Goal: Task Accomplishment & Management: Manage account settings

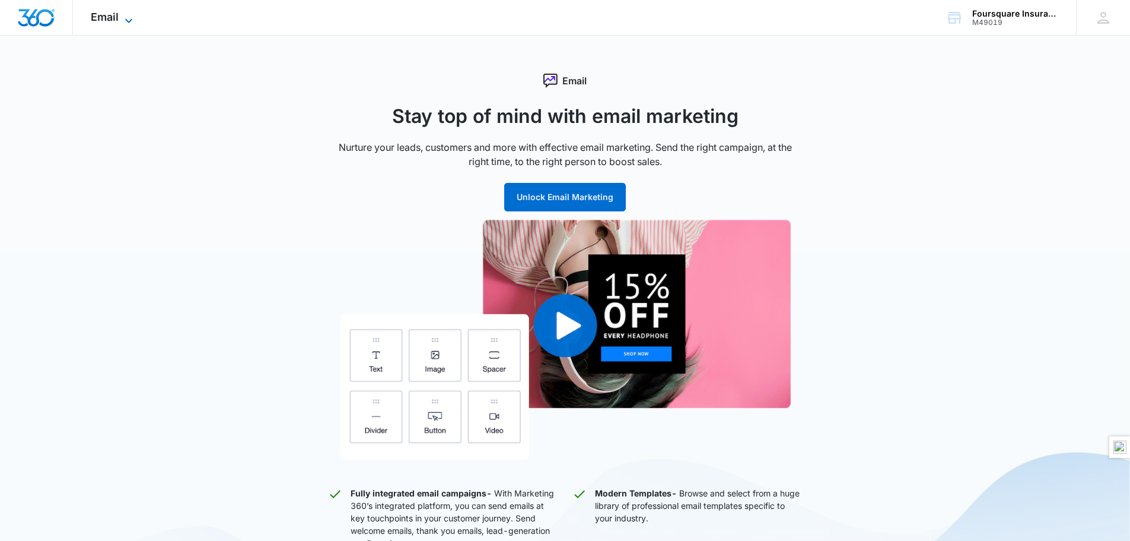
click at [125, 20] on icon at bounding box center [129, 21] width 14 height 14
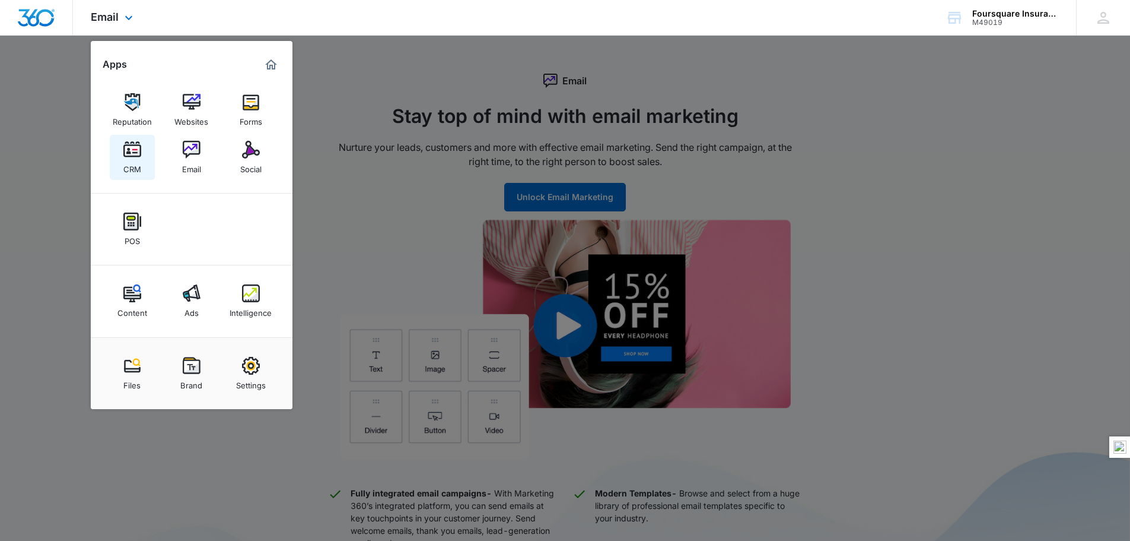
click at [135, 159] on div "CRM" at bounding box center [132, 165] width 18 height 15
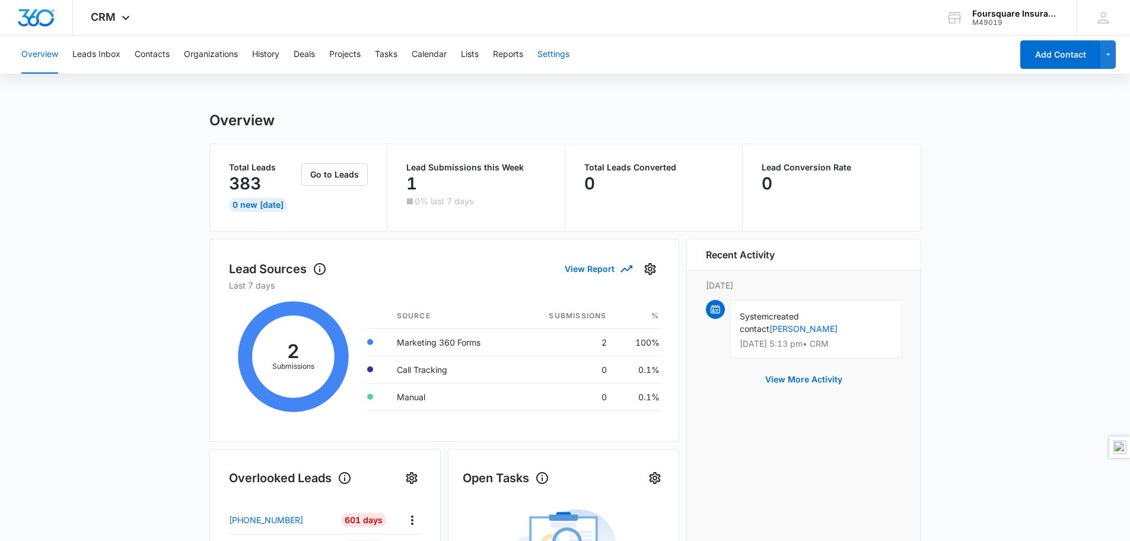
click at [563, 59] on button "Settings" at bounding box center [554, 55] width 32 height 38
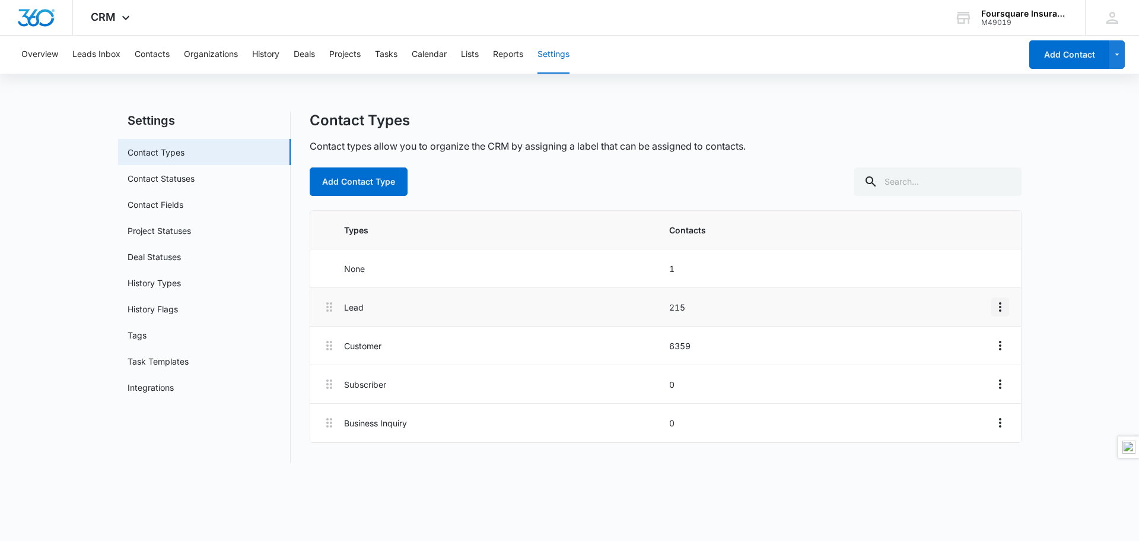
click at [1000, 307] on icon "Overflow Menu" at bounding box center [1000, 306] width 2 height 9
click at [962, 344] on div "Edit" at bounding box center [967, 340] width 25 height 8
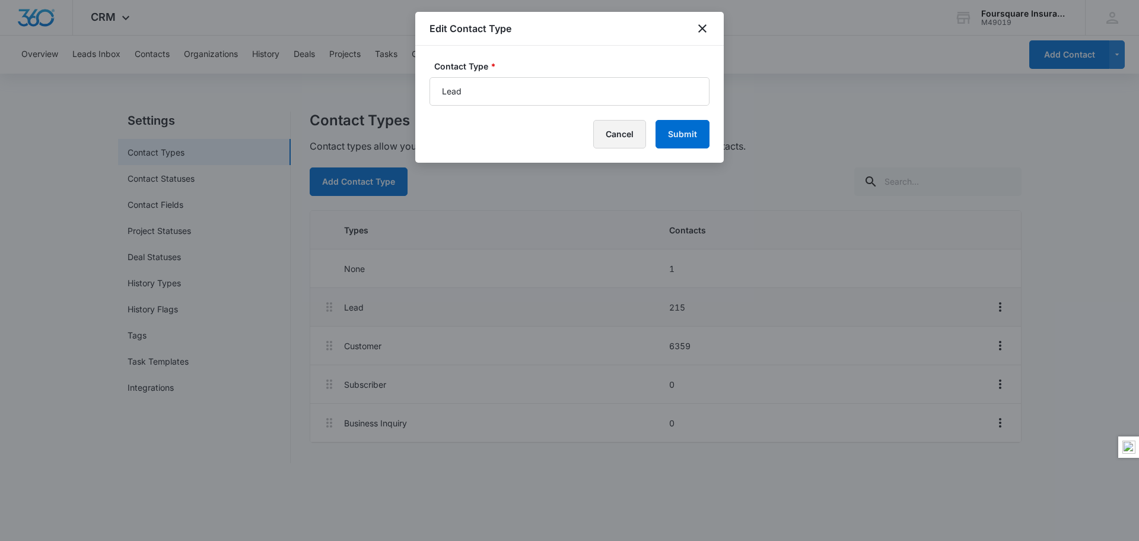
click at [616, 129] on button "Cancel" at bounding box center [619, 134] width 53 height 28
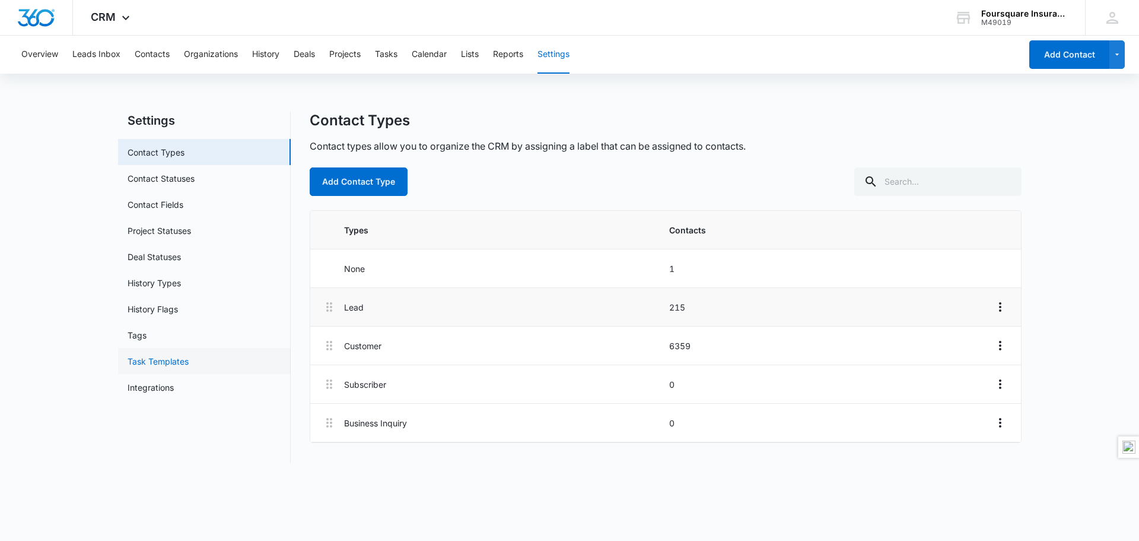
click at [171, 361] on link "Task Templates" at bounding box center [158, 361] width 61 height 12
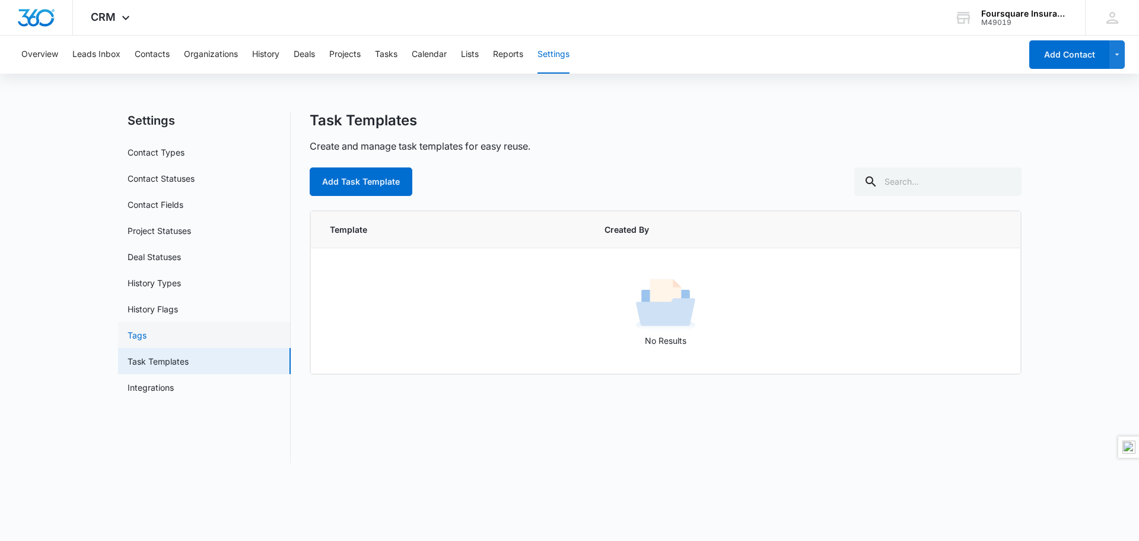
click at [142, 333] on link "Tags" at bounding box center [137, 335] width 19 height 12
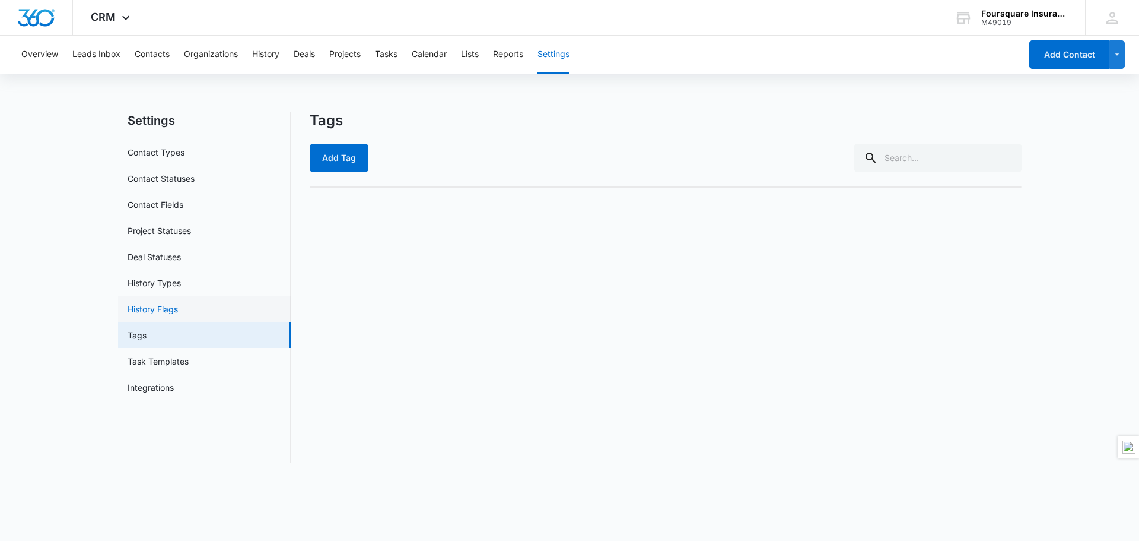
click at [148, 311] on link "History Flags" at bounding box center [153, 309] width 50 height 12
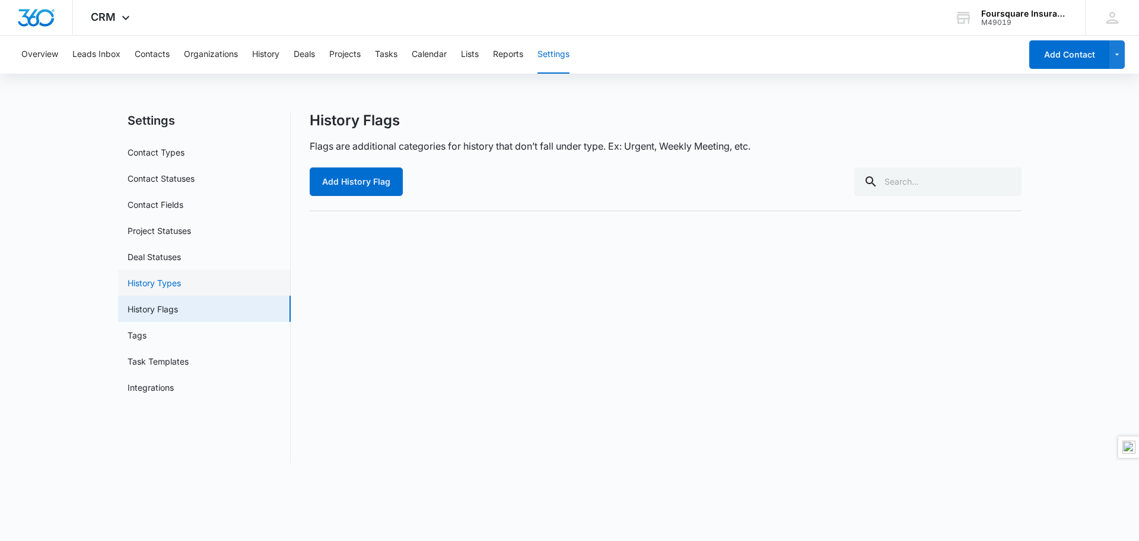
click at [155, 281] on link "History Types" at bounding box center [154, 282] width 53 height 12
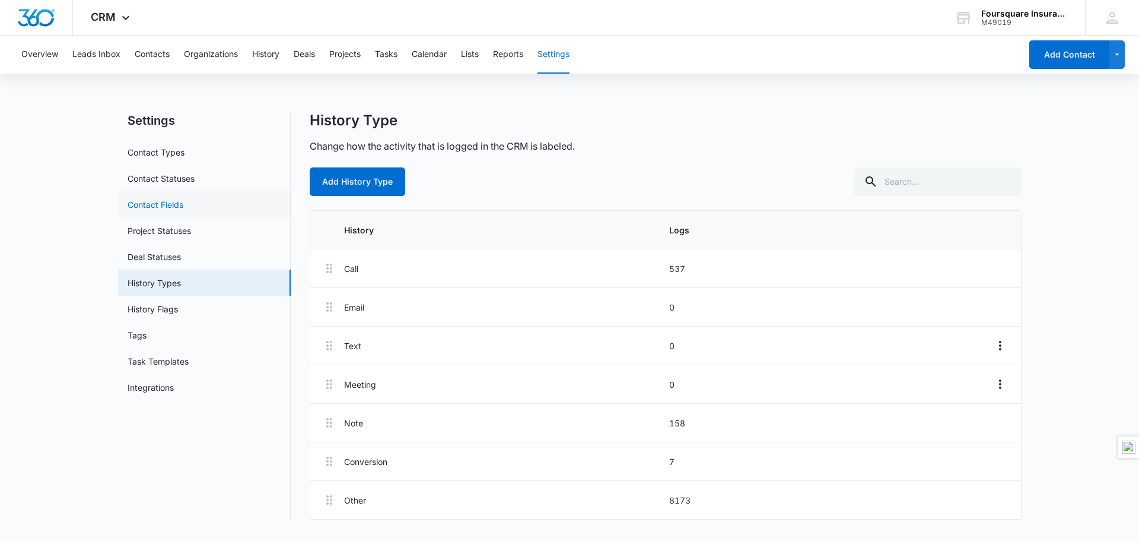
click at [167, 204] on link "Contact Fields" at bounding box center [156, 204] width 56 height 12
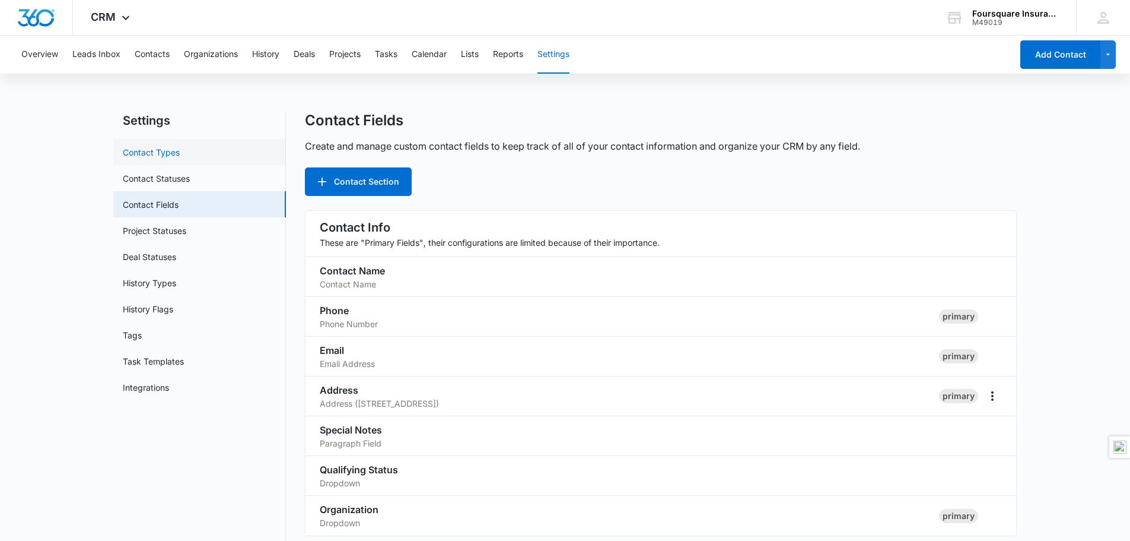
click at [144, 149] on link "Contact Types" at bounding box center [151, 152] width 57 height 12
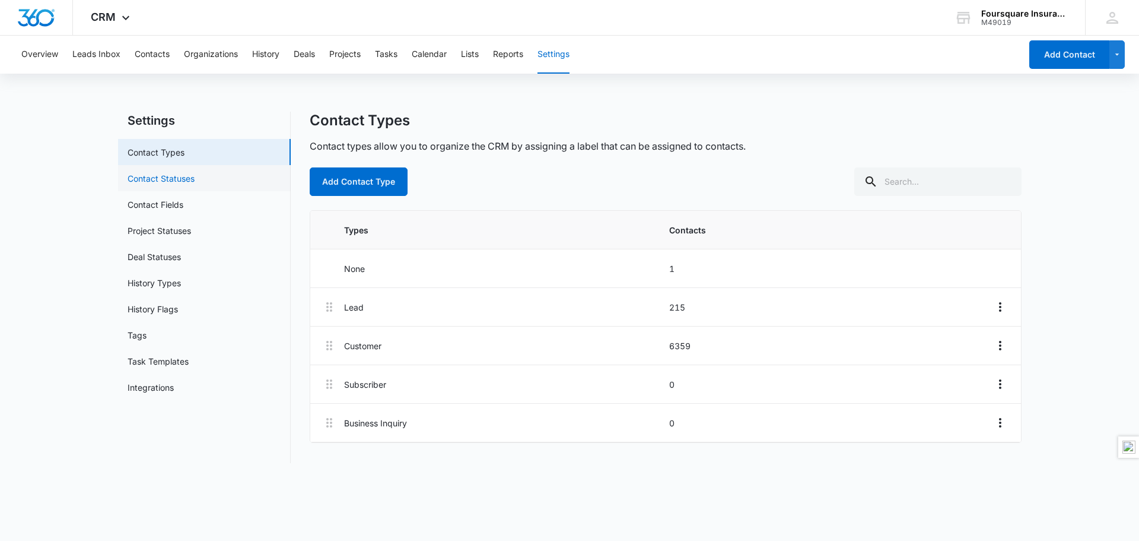
click at [155, 179] on link "Contact Statuses" at bounding box center [161, 178] width 67 height 12
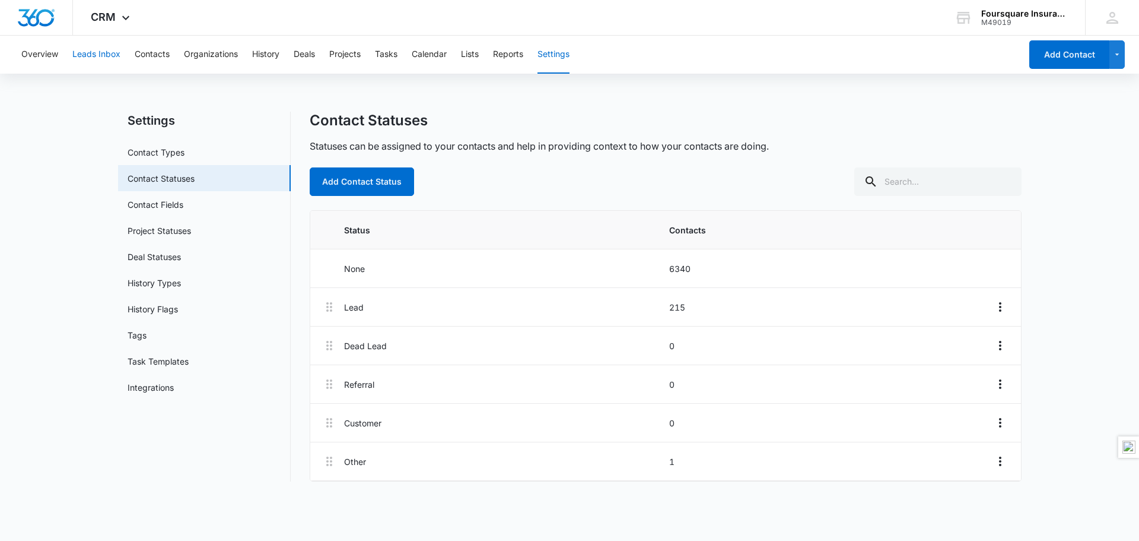
click at [92, 50] on button "Leads Inbox" at bounding box center [96, 55] width 48 height 38
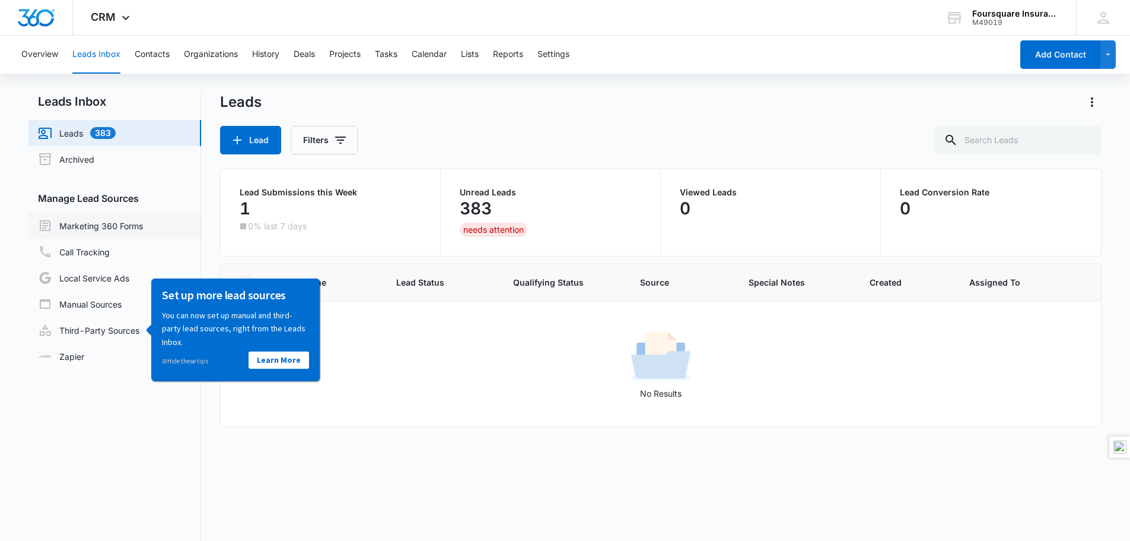
click at [94, 228] on link "Marketing 360 Forms" at bounding box center [90, 225] width 105 height 14
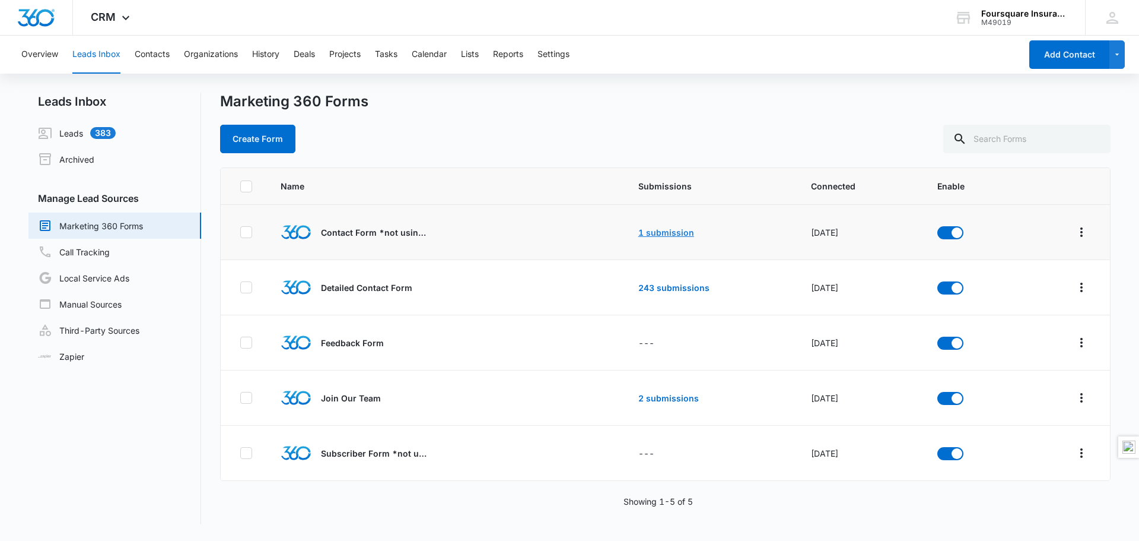
click at [657, 232] on link "1 submission" at bounding box center [666, 232] width 56 height 10
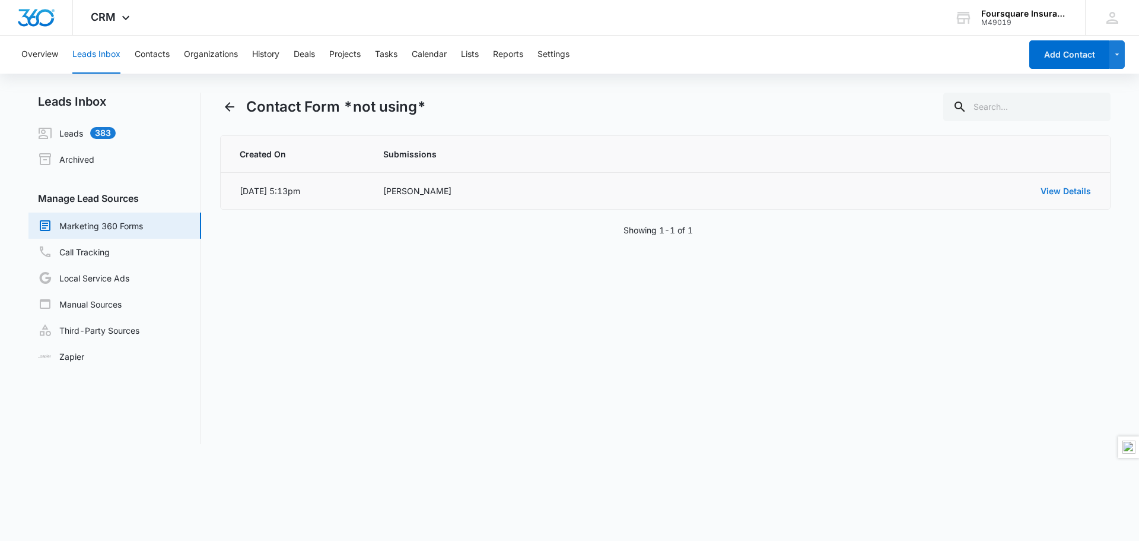
click at [1054, 191] on link "View Details" at bounding box center [1066, 191] width 50 height 10
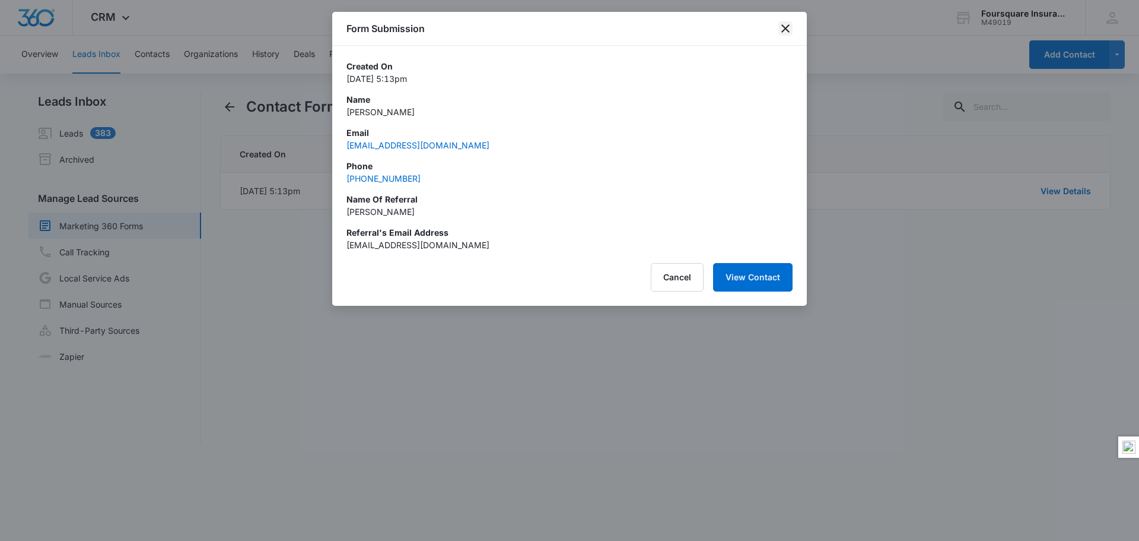
click at [782, 24] on icon "close" at bounding box center [785, 28] width 14 height 14
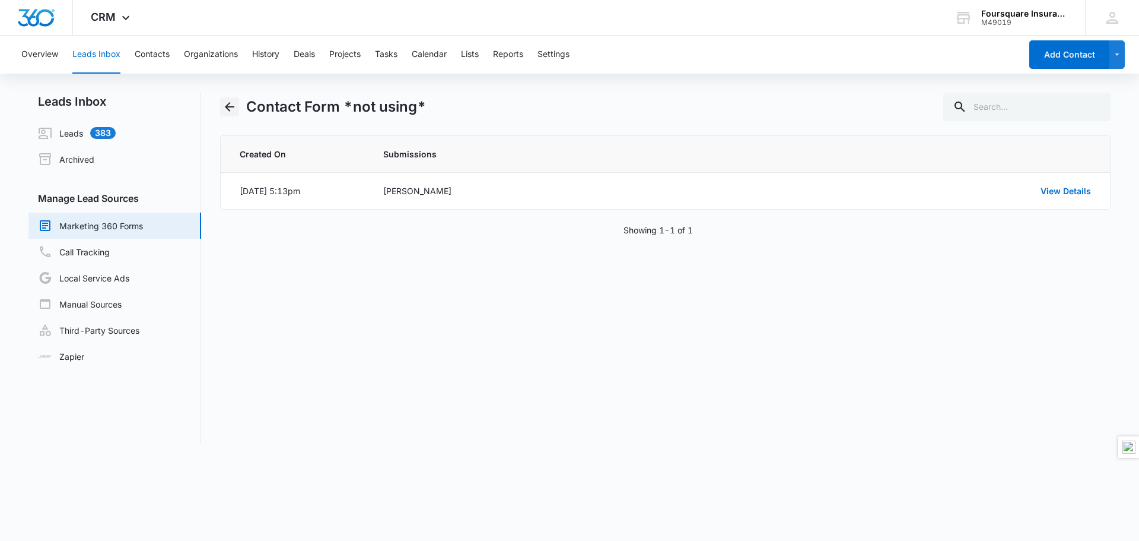
click at [228, 107] on icon "Back" at bounding box center [229, 106] width 9 height 9
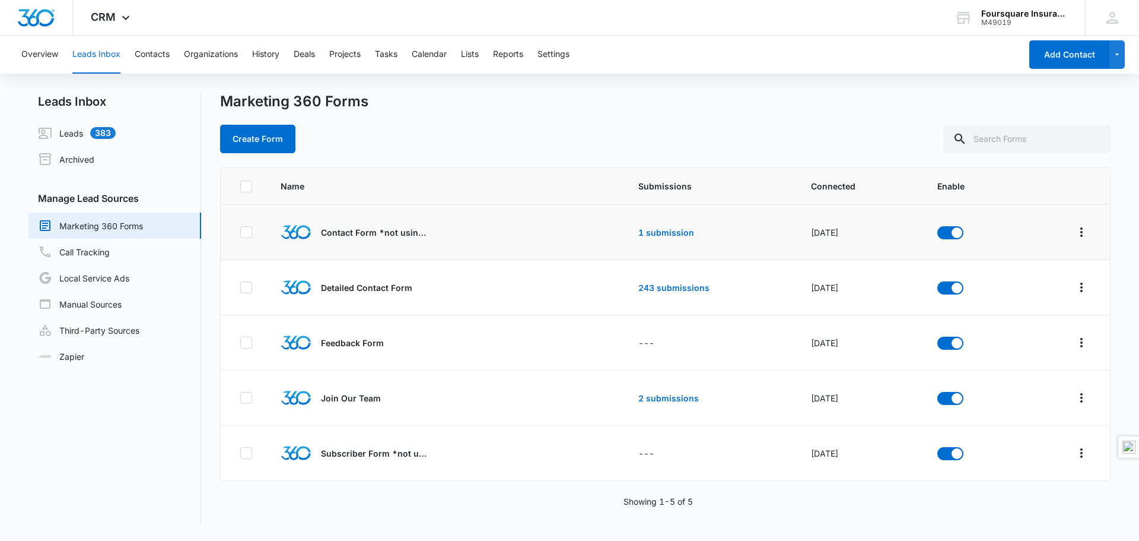
click at [246, 228] on icon at bounding box center [246, 232] width 11 height 11
click at [240, 232] on input "checkbox" at bounding box center [240, 232] width 1 height 1
checkbox input "true"
click at [269, 133] on icon "button" at bounding box center [276, 139] width 14 height 14
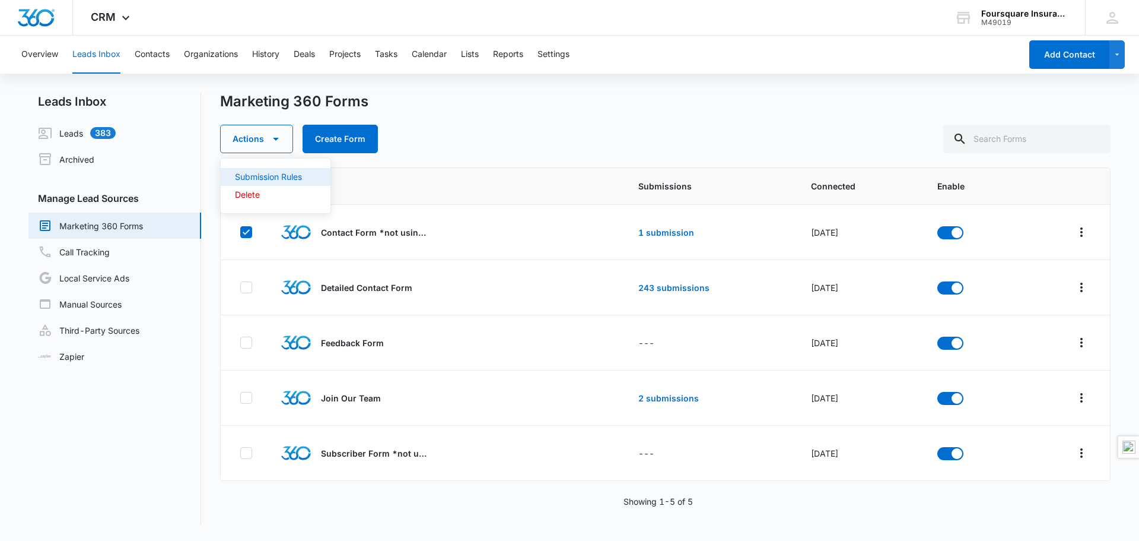
click at [270, 176] on div "Submission Rules" at bounding box center [268, 177] width 67 height 8
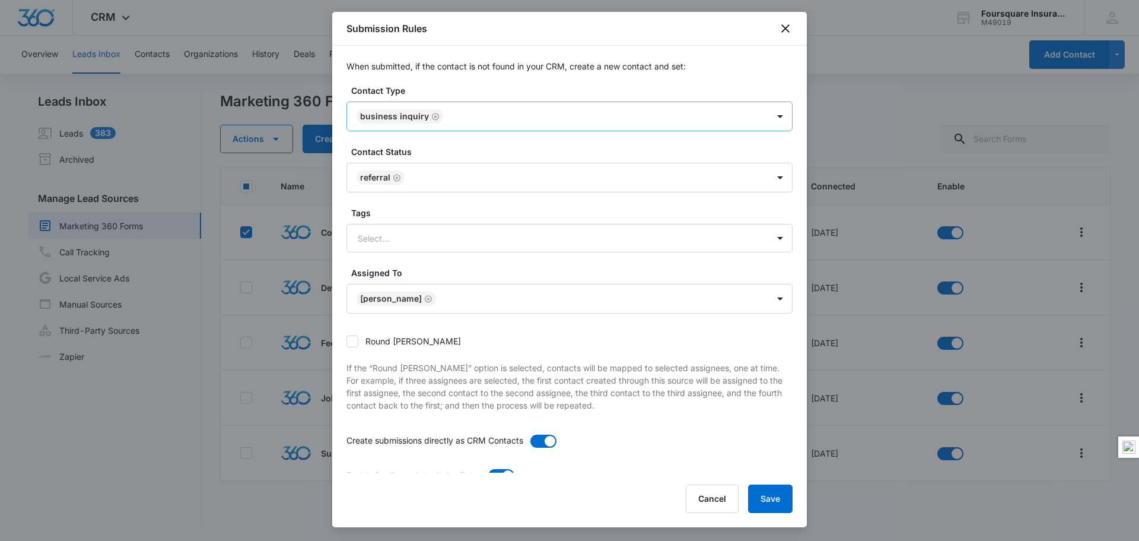
click at [755, 116] on div "Business Inquiry" at bounding box center [557, 116] width 421 height 28
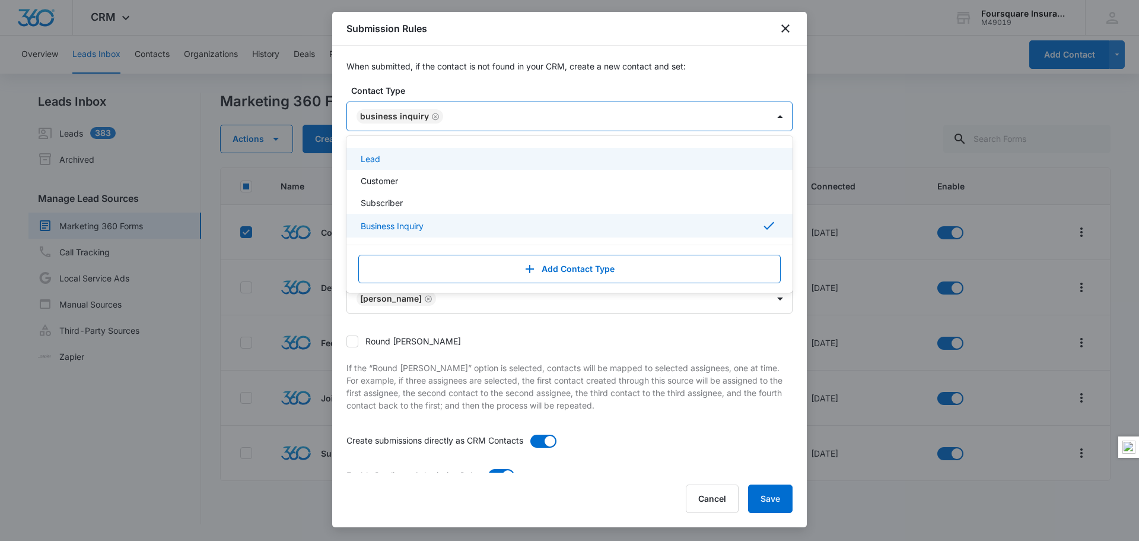
click at [615, 152] on div "Lead" at bounding box center [568, 158] width 415 height 12
click at [469, 115] on icon "Remove Business Inquiry" at bounding box center [472, 116] width 7 height 7
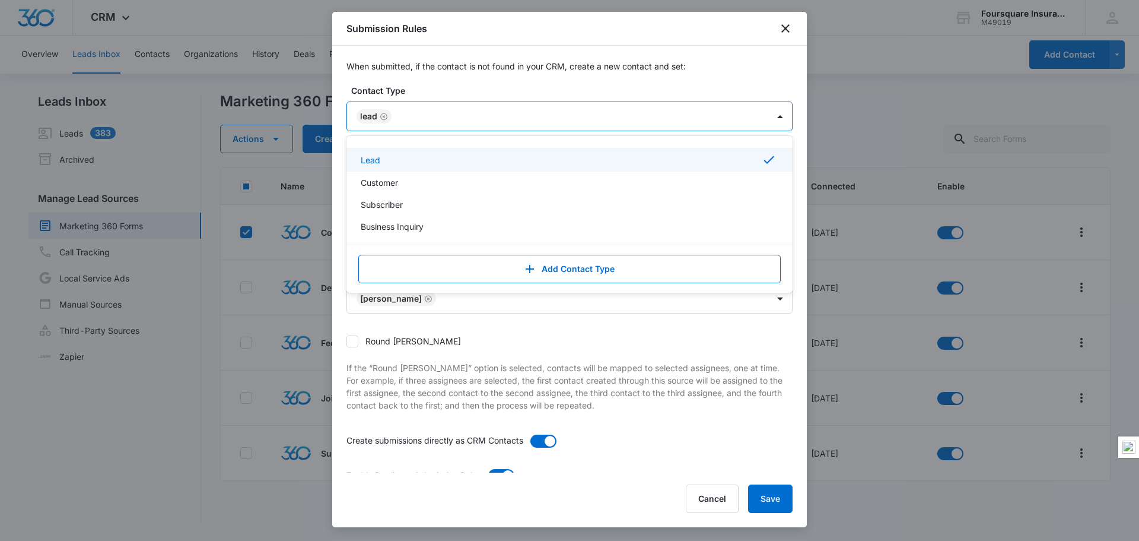
click at [411, 154] on div "Lead" at bounding box center [568, 159] width 415 height 14
click at [433, 113] on div at bounding box center [555, 116] width 395 height 15
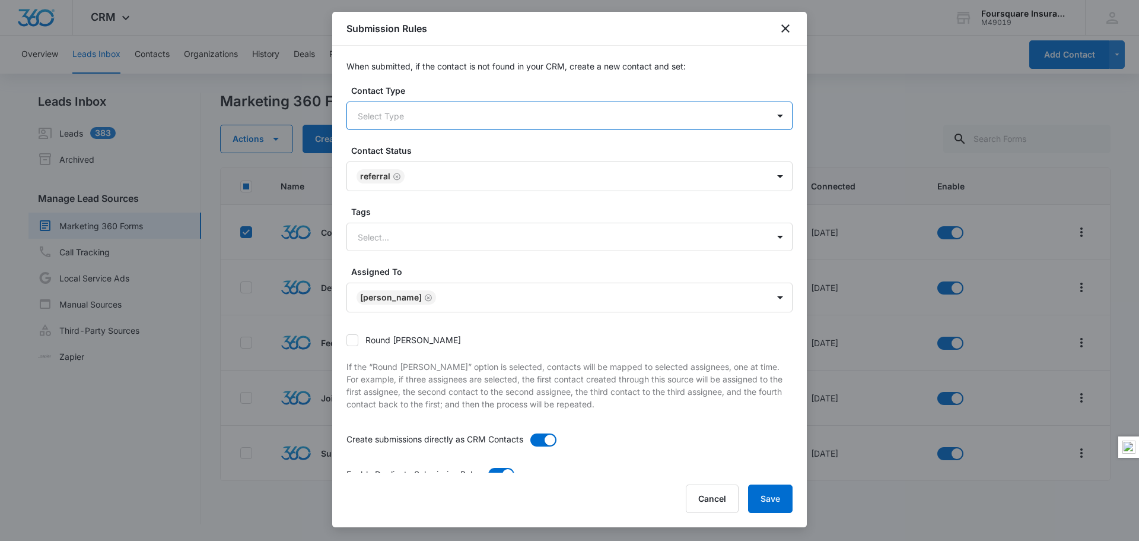
click at [719, 122] on div at bounding box center [555, 116] width 395 height 15
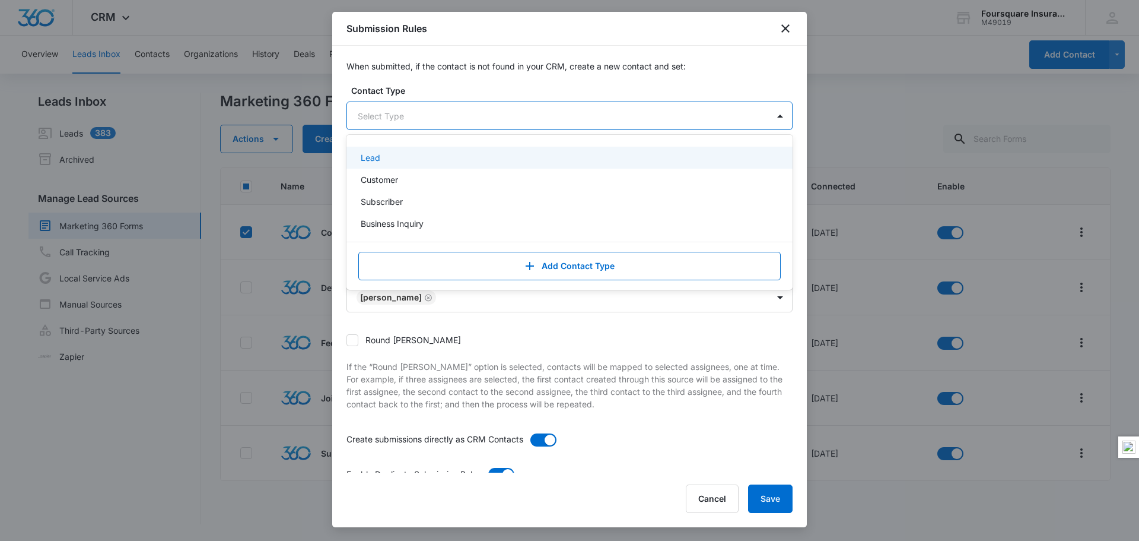
click at [466, 162] on div "Lead" at bounding box center [568, 157] width 415 height 12
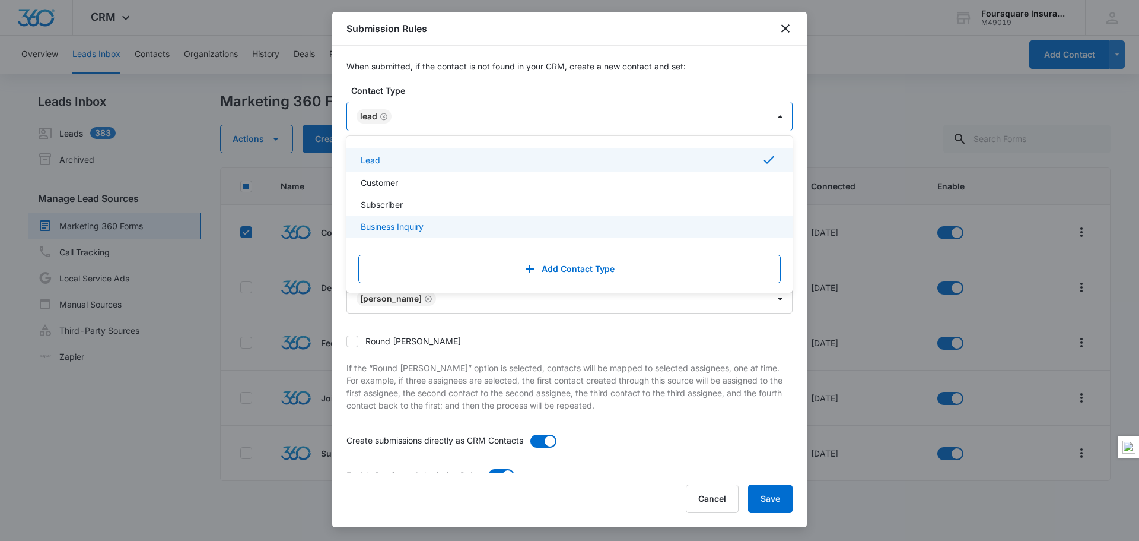
click at [475, 333] on div "Round [PERSON_NAME]" at bounding box center [569, 341] width 446 height 27
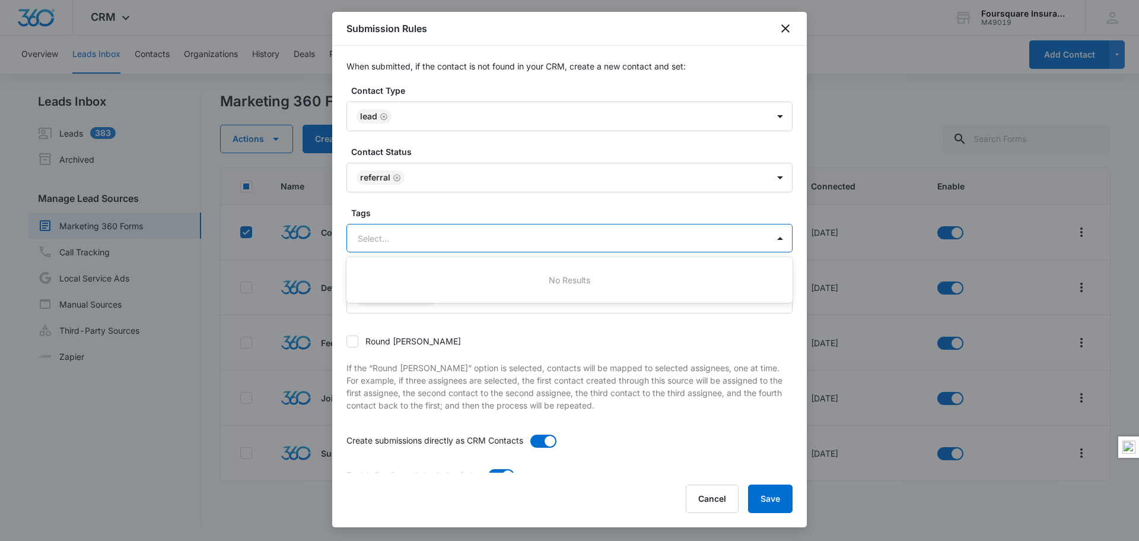
click at [516, 237] on div at bounding box center [555, 238] width 395 height 15
click at [517, 338] on div "Round [PERSON_NAME]" at bounding box center [569, 341] width 446 height 27
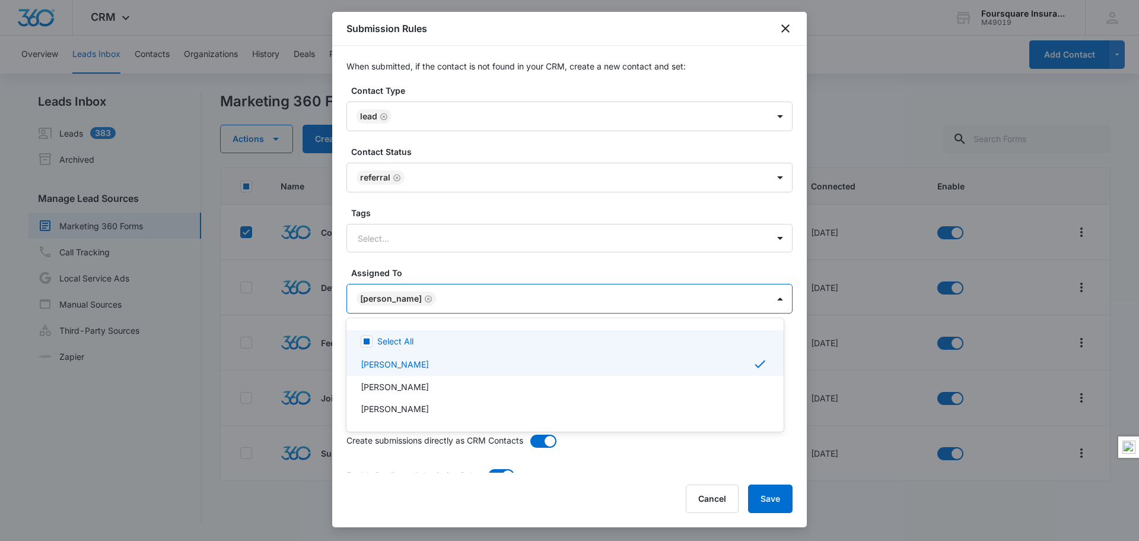
click at [684, 303] on body "CRM Apps Reputation Websites Forms CRM Email Social POS Content Ads Intelligenc…" at bounding box center [569, 270] width 1139 height 541
click at [705, 306] on div at bounding box center [569, 270] width 1139 height 541
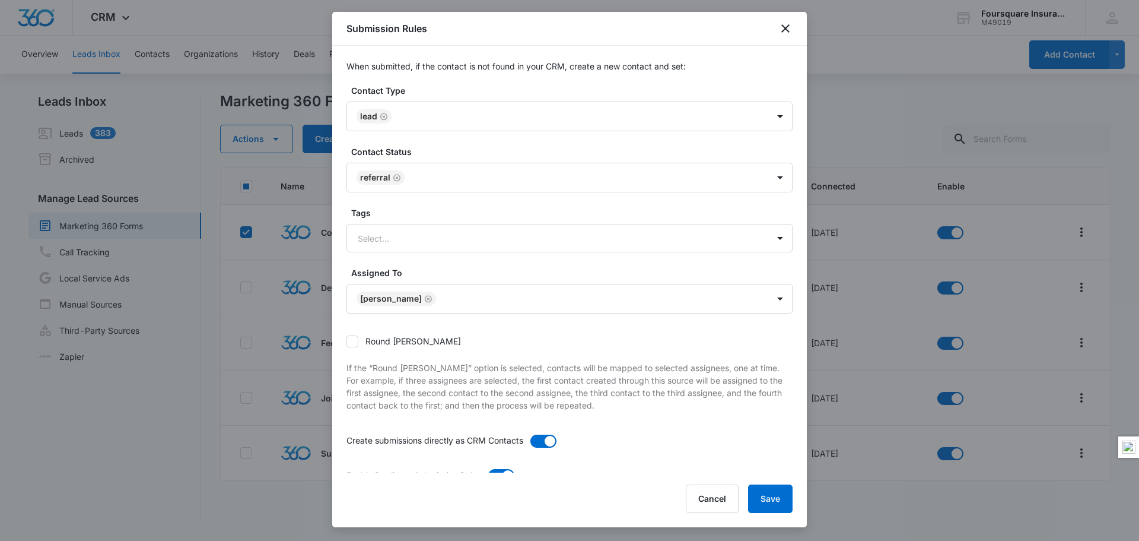
click at [651, 338] on div "Round [PERSON_NAME]" at bounding box center [569, 341] width 446 height 27
click at [776, 503] on button "Save" at bounding box center [770, 498] width 44 height 28
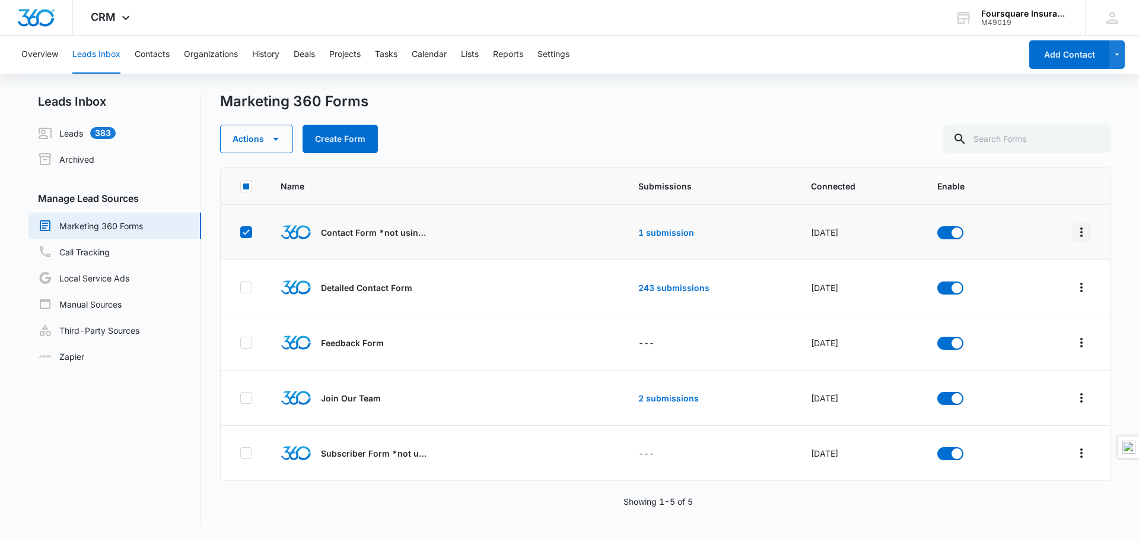
click at [1080, 229] on icon "Overflow Menu" at bounding box center [1081, 231] width 2 height 9
click at [1024, 297] on div "Field Mapping" at bounding box center [1019, 301] width 67 height 8
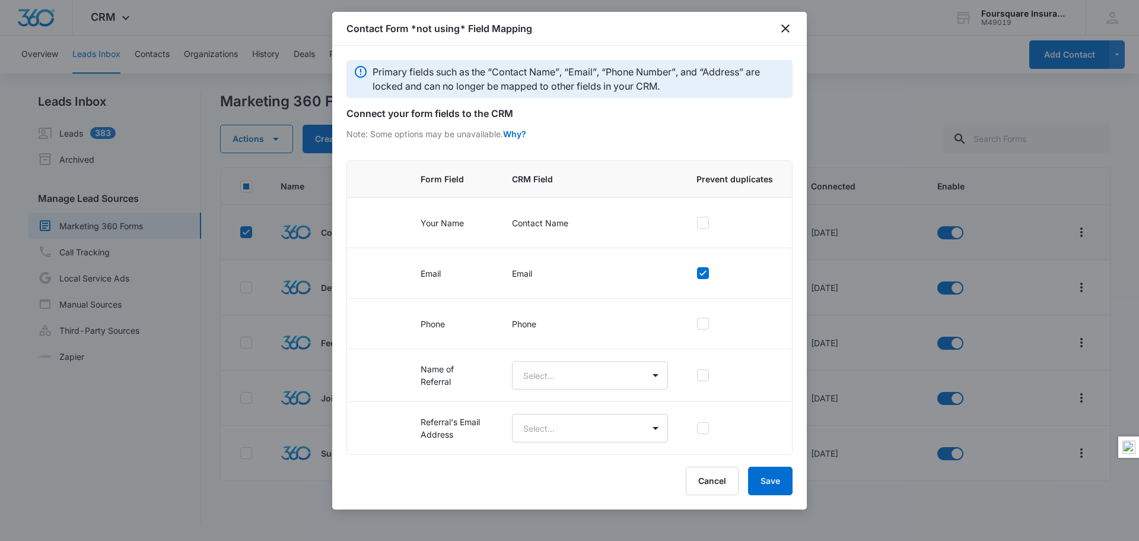
click at [360, 70] on icon at bounding box center [361, 72] width 12 height 12
click at [705, 274] on icon at bounding box center [703, 272] width 7 height 5
click at [697, 274] on input "checkbox" at bounding box center [697, 273] width 1 height 1
checkbox input "false"
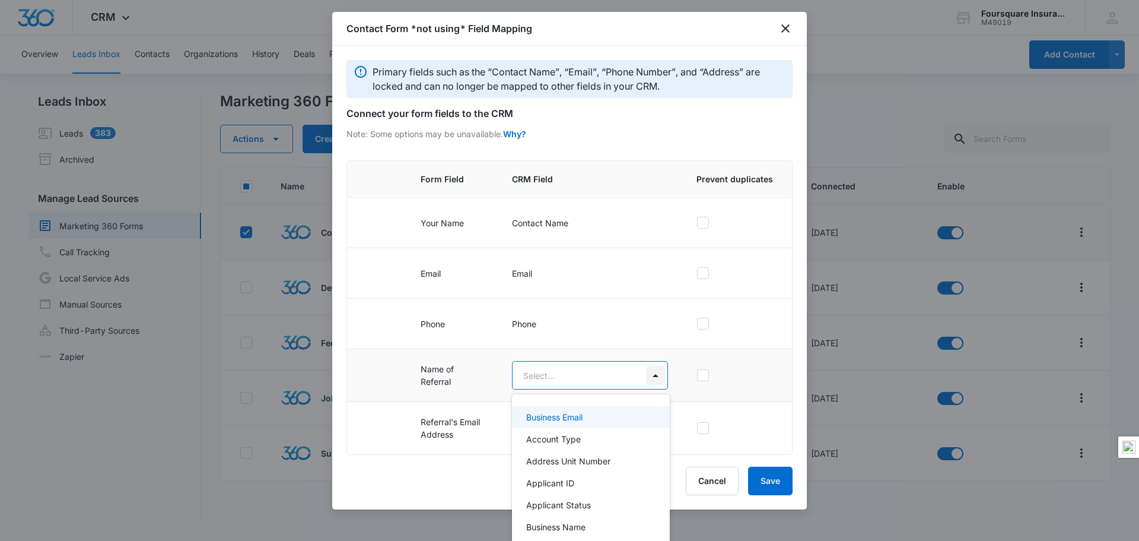
click at [662, 372] on body "CRM Apps Reputation Websites Forms CRM Email Social POS Content Ads Intelligenc…" at bounding box center [569, 270] width 1139 height 541
click at [662, 372] on div at bounding box center [569, 270] width 1139 height 541
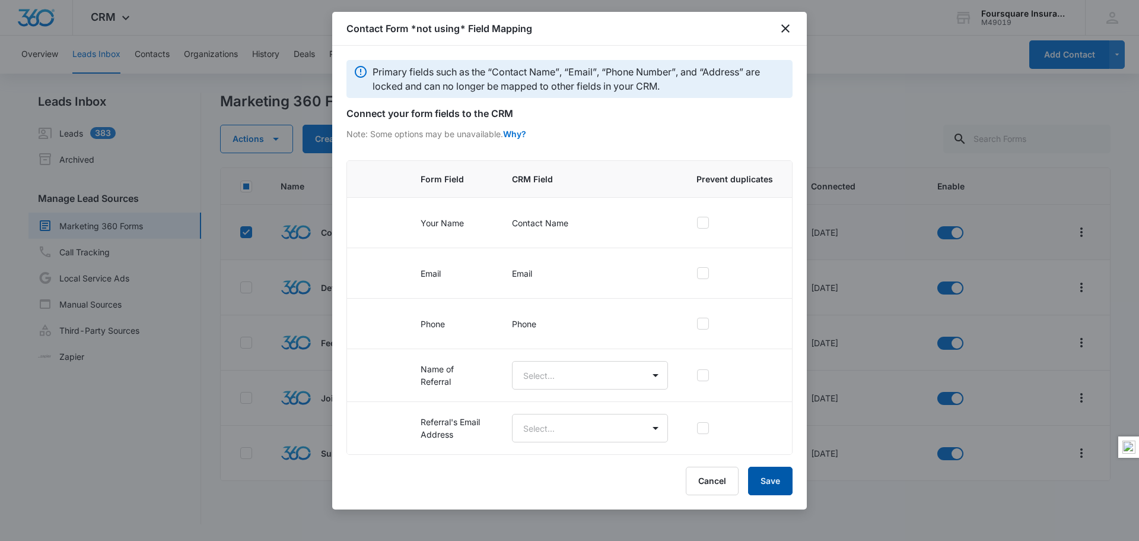
click at [769, 484] on button "Save" at bounding box center [770, 480] width 44 height 28
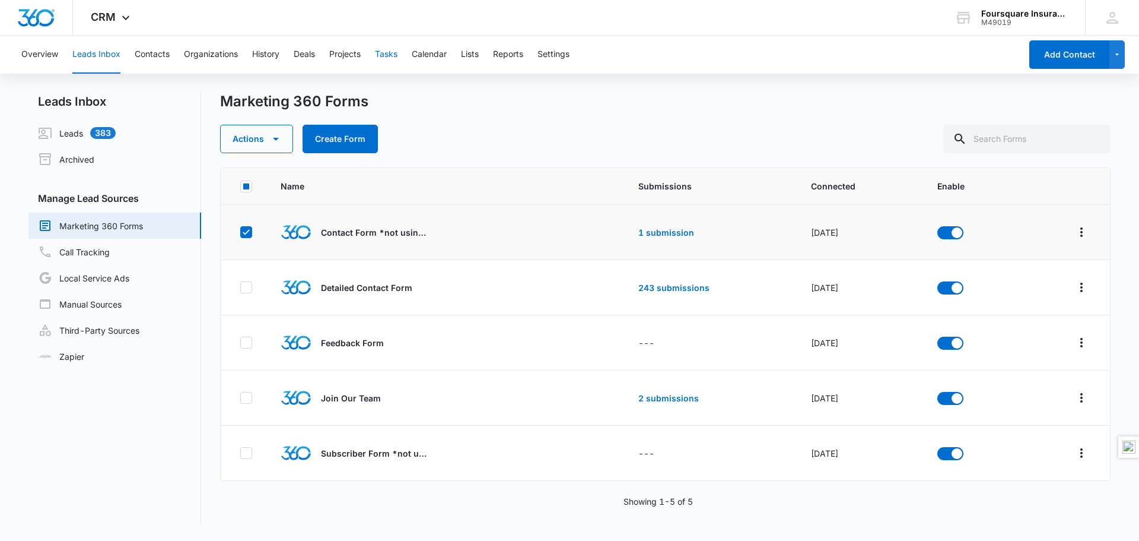
click at [390, 50] on button "Tasks" at bounding box center [386, 55] width 23 height 38
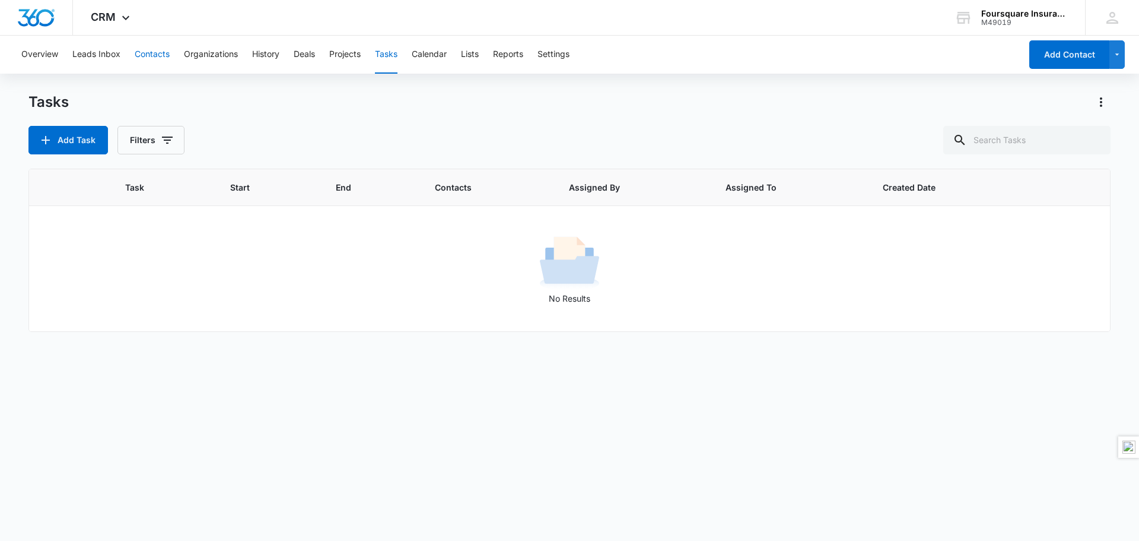
click at [150, 55] on button "Contacts" at bounding box center [152, 55] width 35 height 38
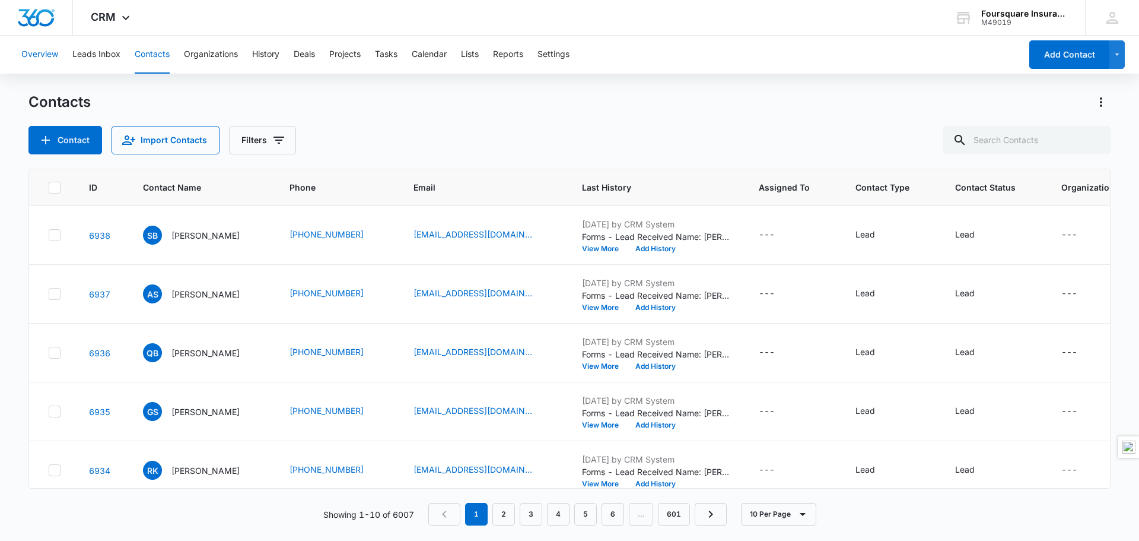
click at [50, 52] on button "Overview" at bounding box center [39, 55] width 37 height 38
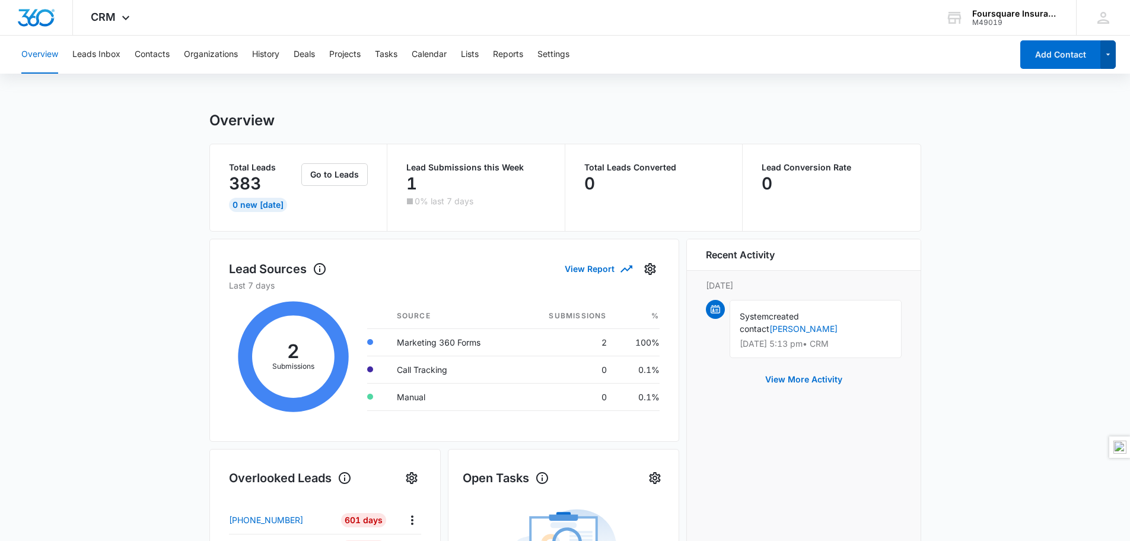
click at [1109, 51] on icon "button" at bounding box center [1109, 54] width 10 height 14
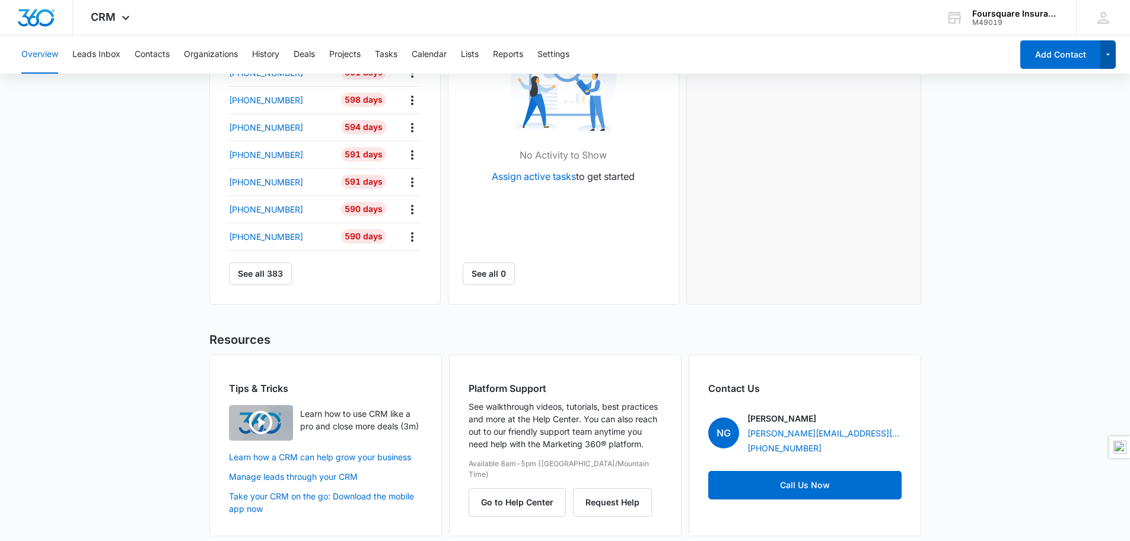
scroll to position [482, 0]
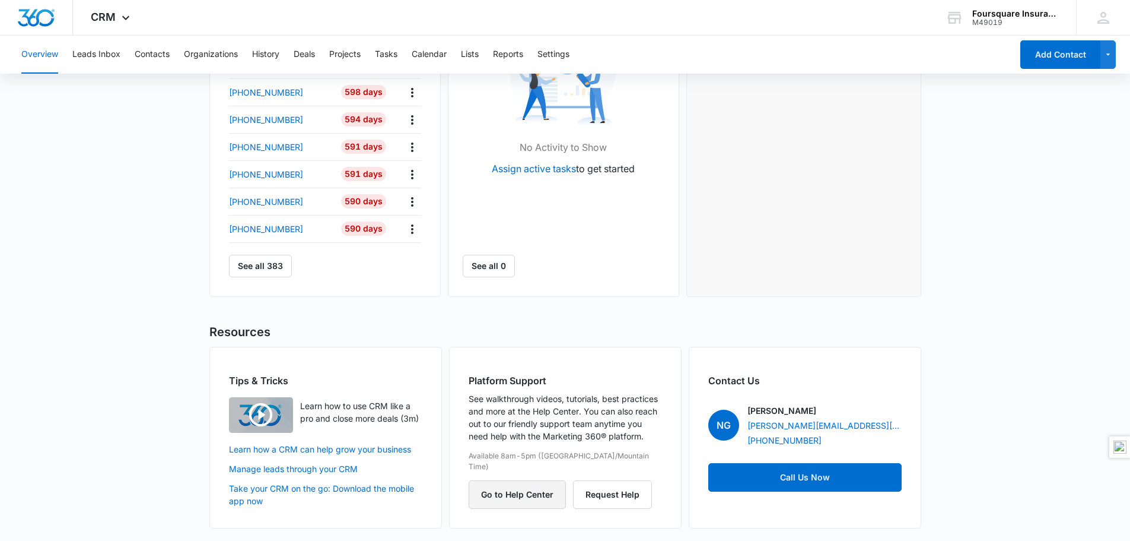
click at [500, 489] on button "Go to Help Center" at bounding box center [517, 494] width 97 height 28
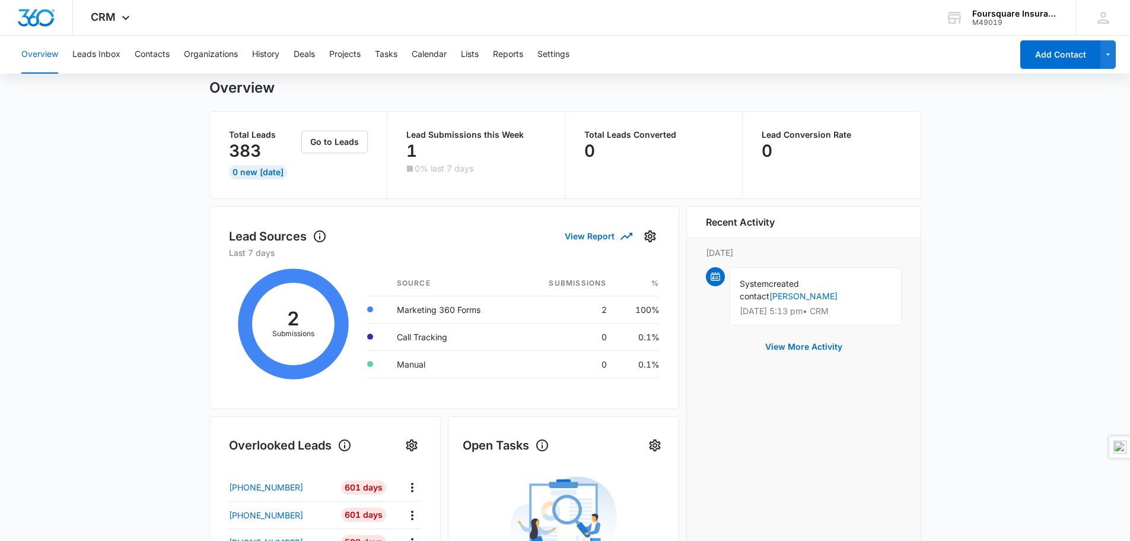
scroll to position [0, 0]
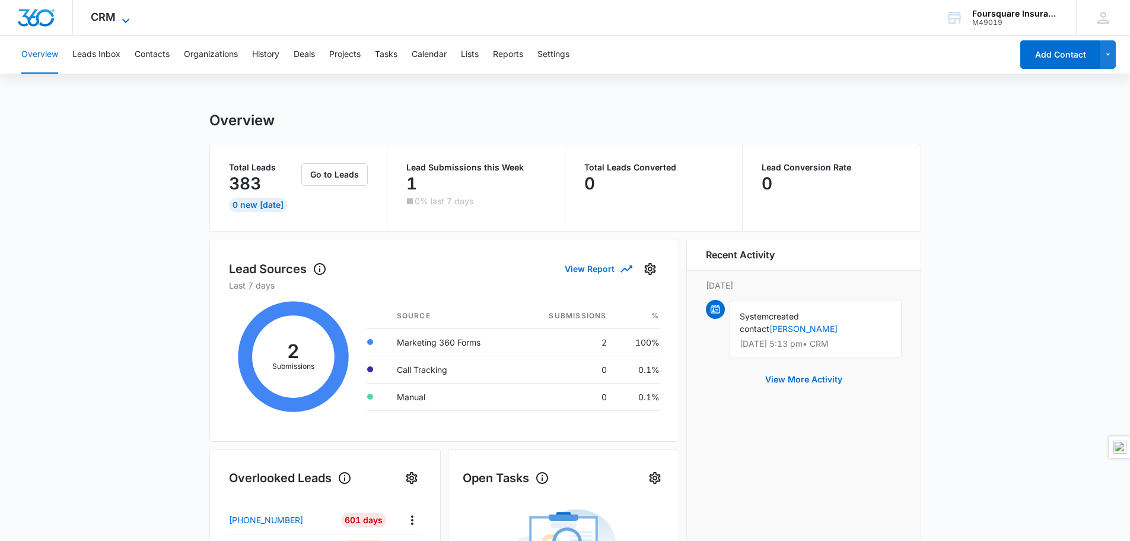
click at [111, 14] on span "CRM" at bounding box center [103, 17] width 25 height 12
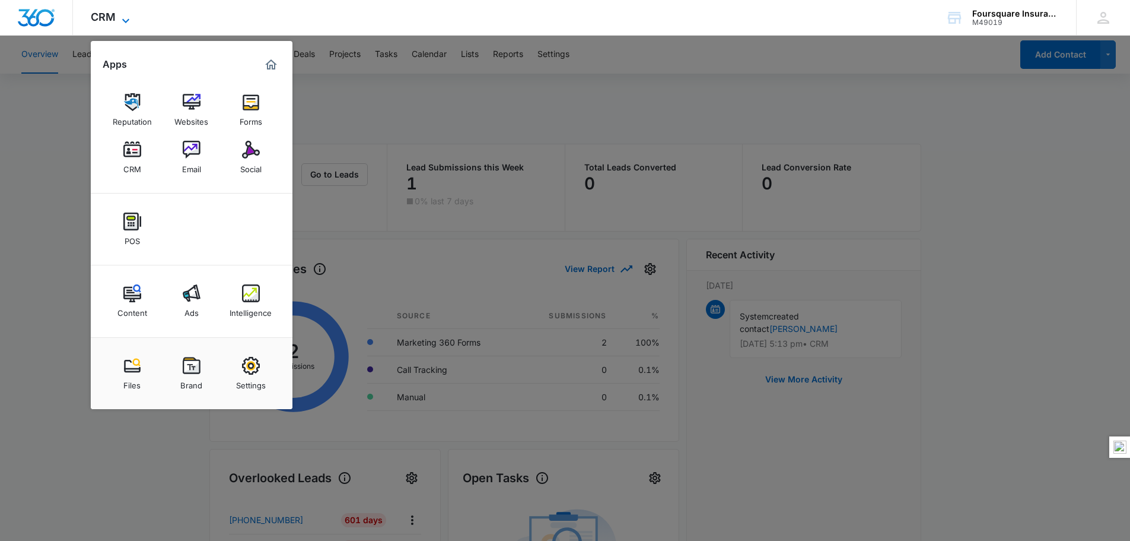
click at [111, 14] on span "CRM" at bounding box center [103, 17] width 25 height 12
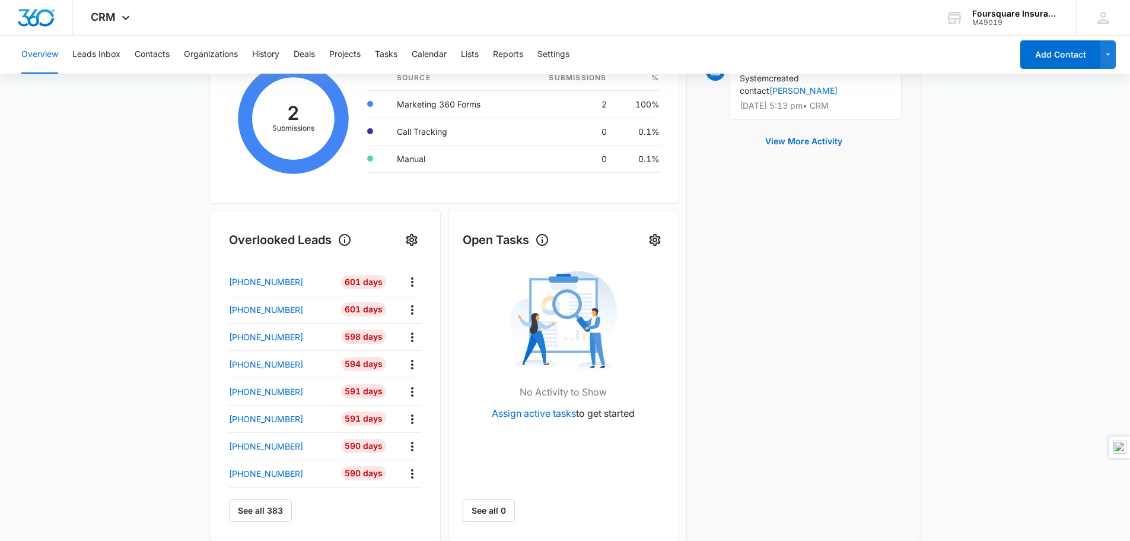
scroll to position [482, 0]
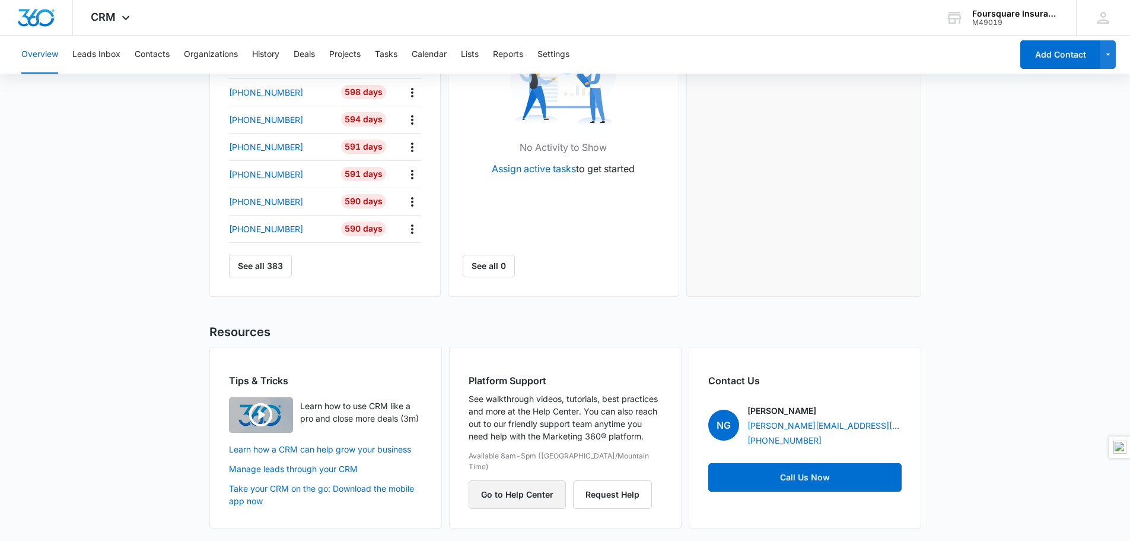
click at [532, 481] on button "Go to Help Center" at bounding box center [517, 494] width 97 height 28
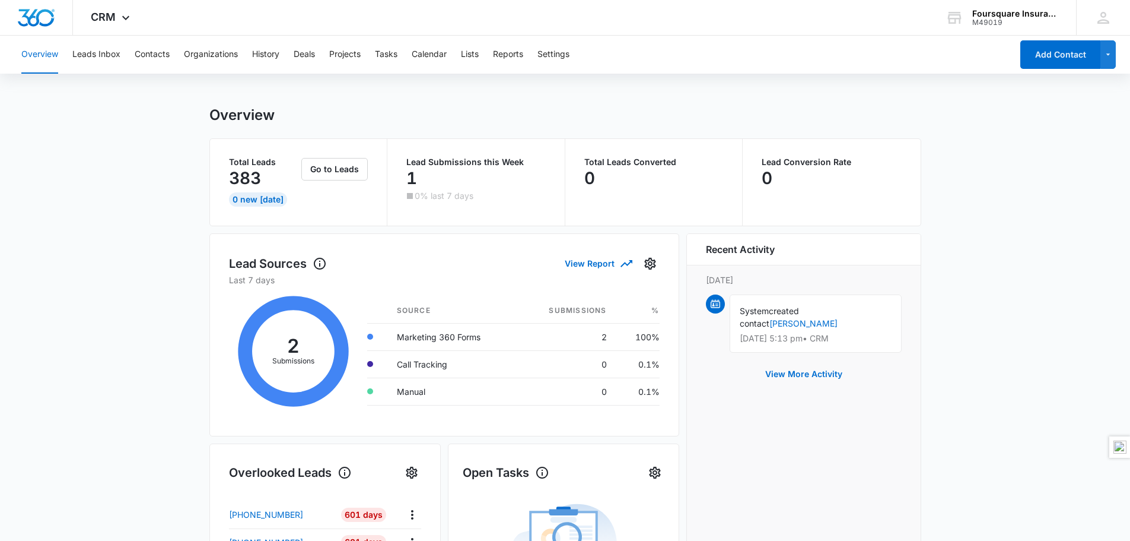
scroll to position [0, 0]
